Goal: Task Accomplishment & Management: Manage account settings

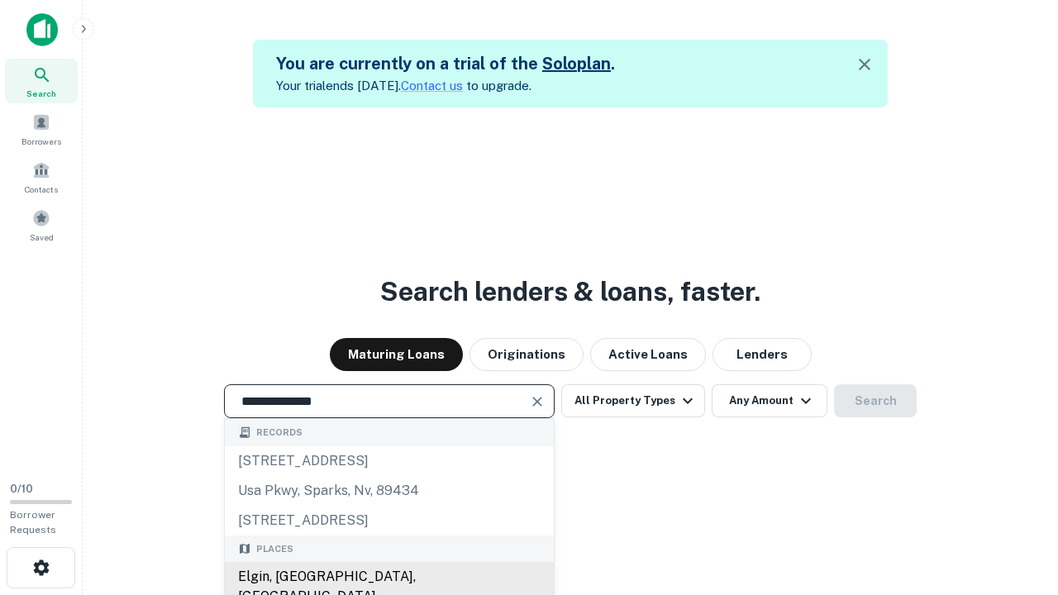
click at [388, 577] on div "Elgin, IL, USA" at bounding box center [389, 587] width 329 height 50
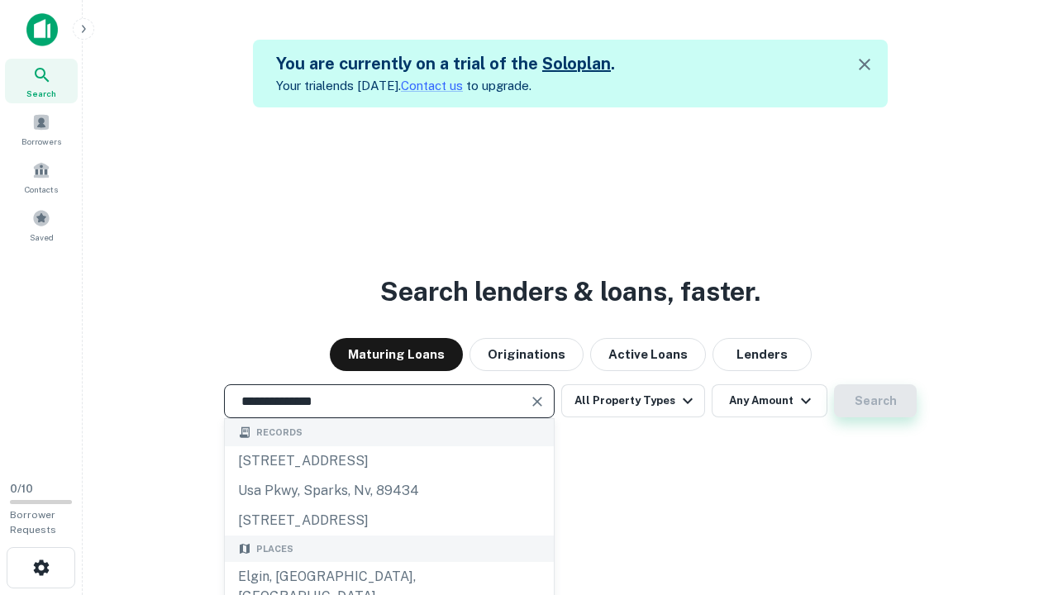
type input "**********"
click at [875, 401] on button "Search" at bounding box center [875, 400] width 83 height 33
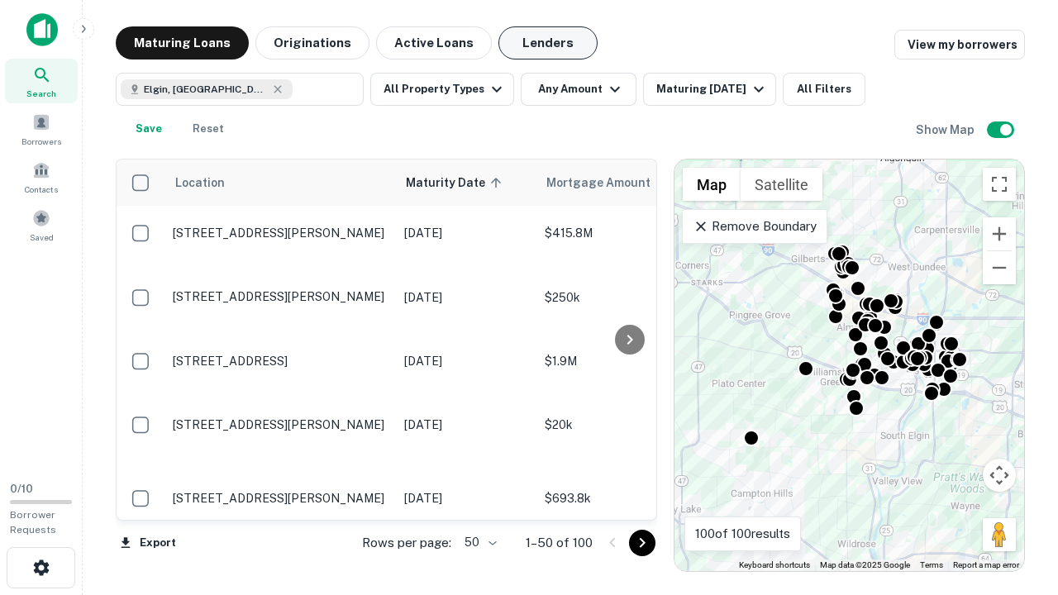
click at [548, 43] on button "Lenders" at bounding box center [547, 42] width 99 height 33
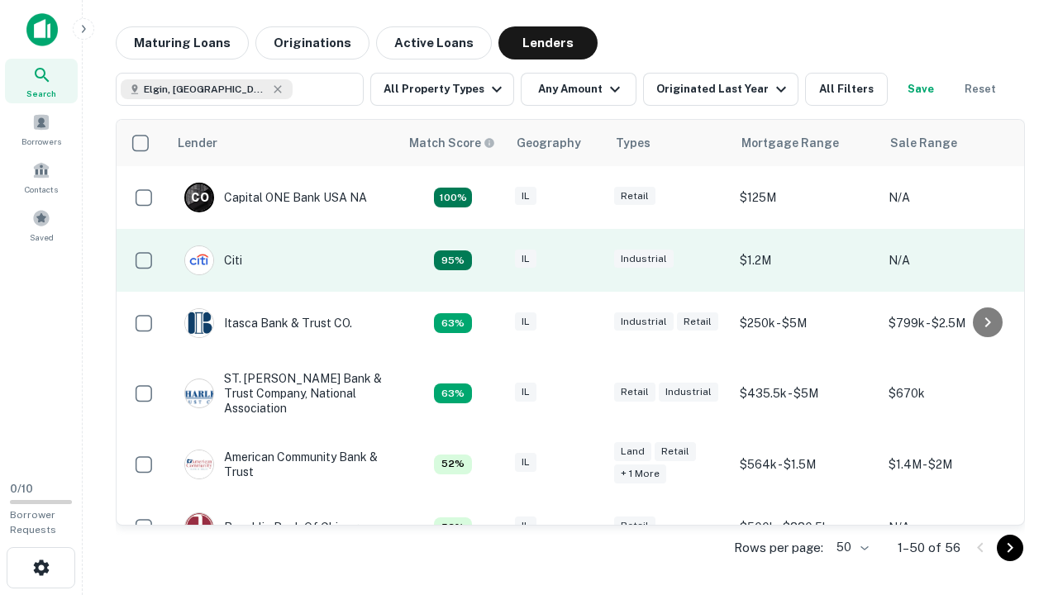
click at [587, 260] on div "IL" at bounding box center [556, 261] width 83 height 22
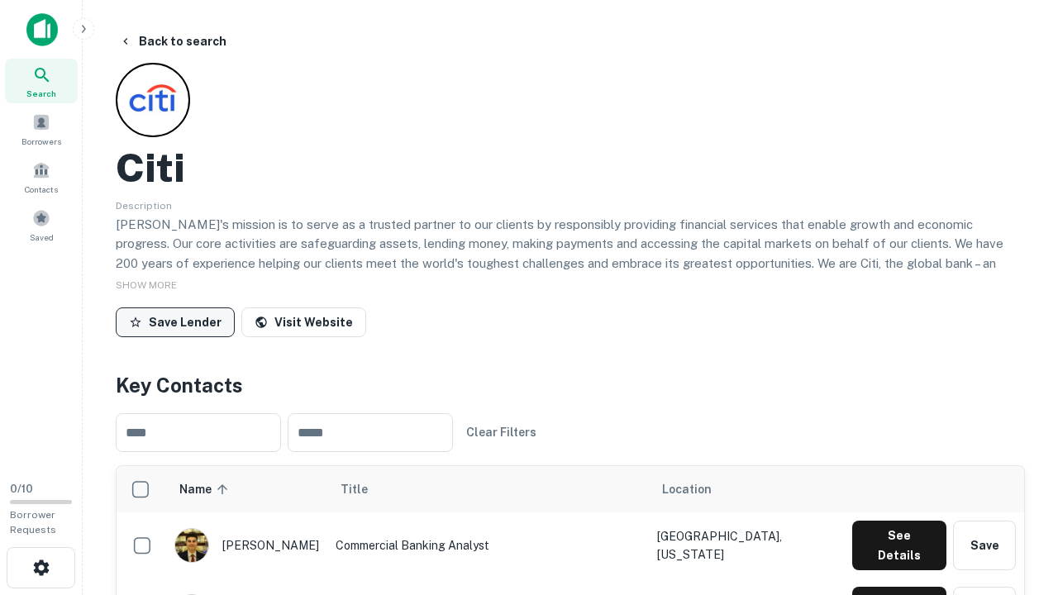
click at [175, 321] on button "Save Lender" at bounding box center [175, 322] width 119 height 30
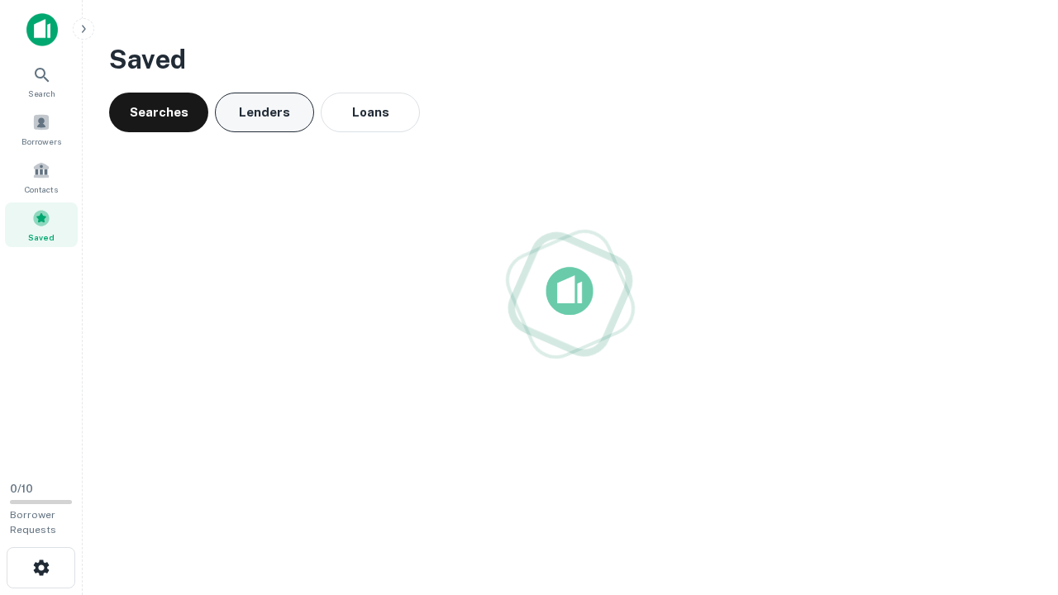
click at [264, 112] on button "Lenders" at bounding box center [264, 113] width 99 height 40
